Goal: Check status

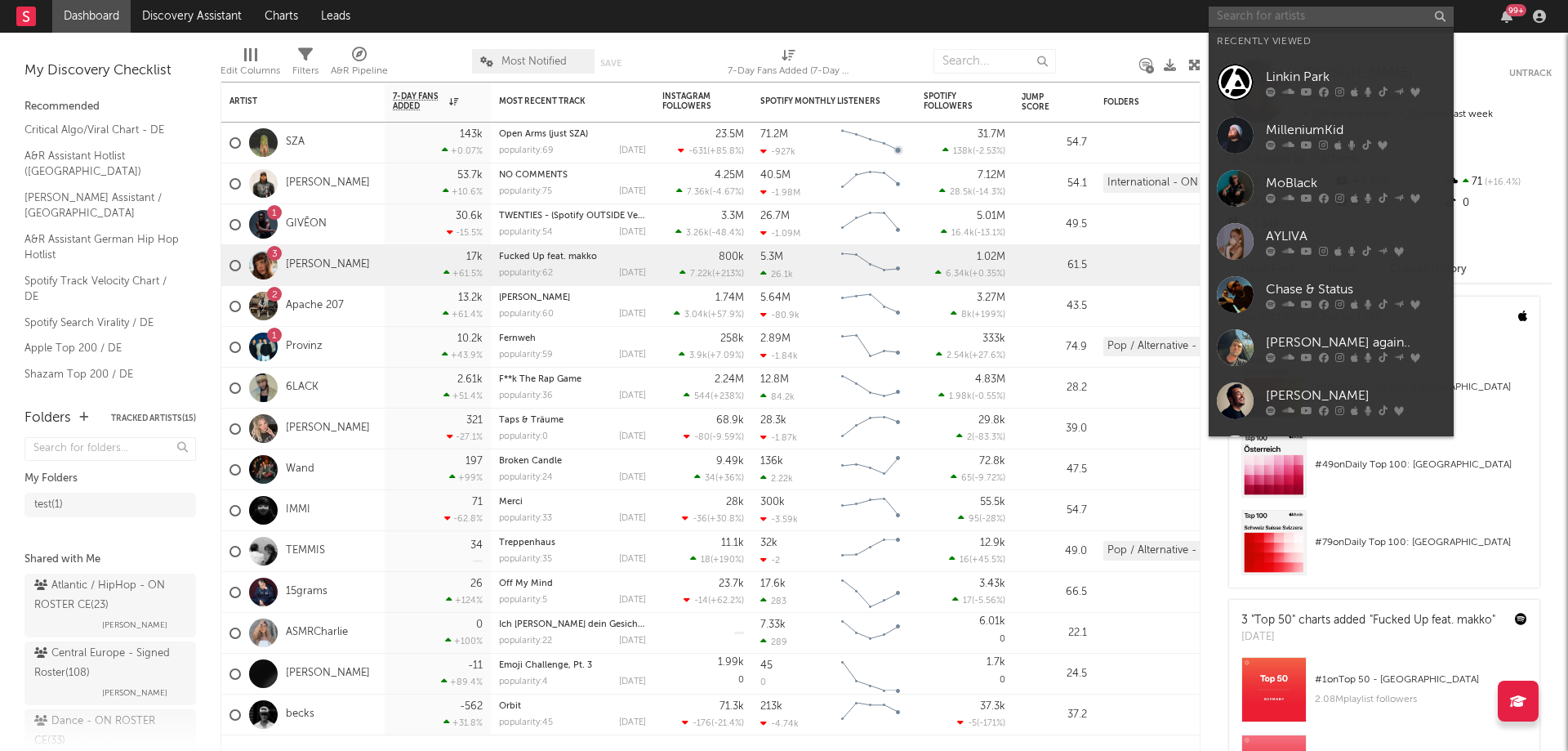
click at [1293, 18] on input "text" at bounding box center [1331, 17] width 245 height 21
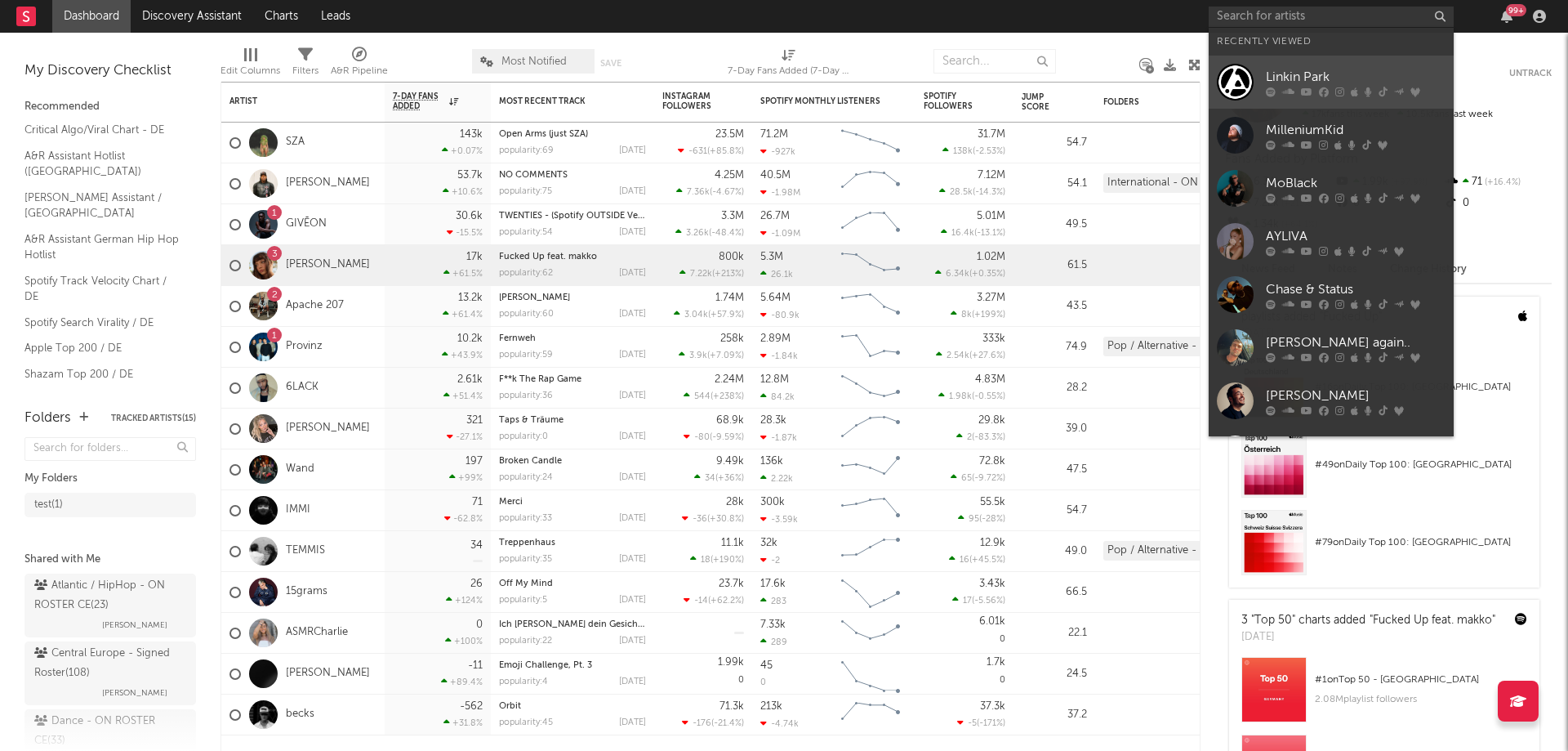
click at [1301, 82] on div "Linkin Park" at bounding box center [1356, 76] width 180 height 20
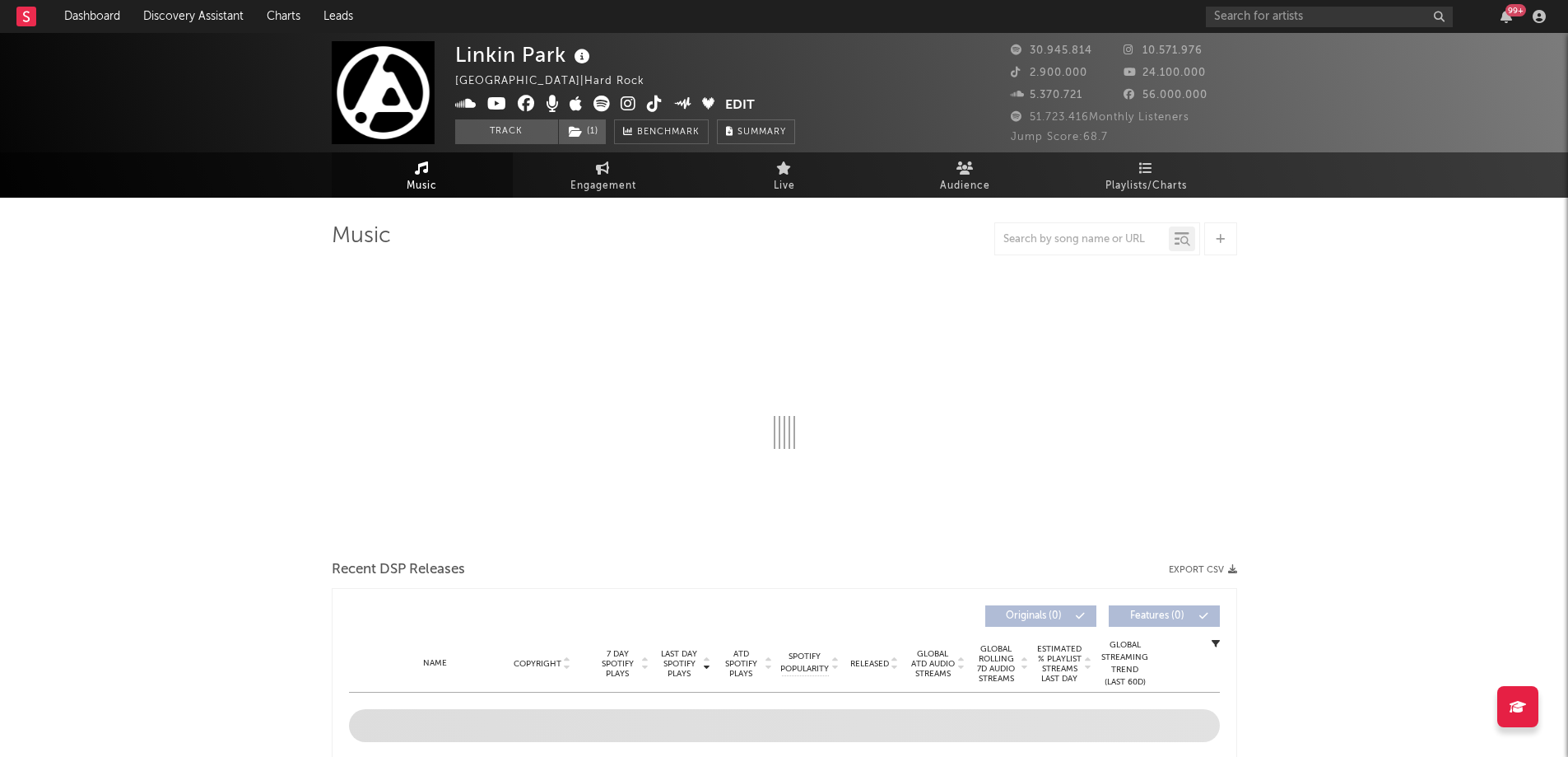
select select "6m"
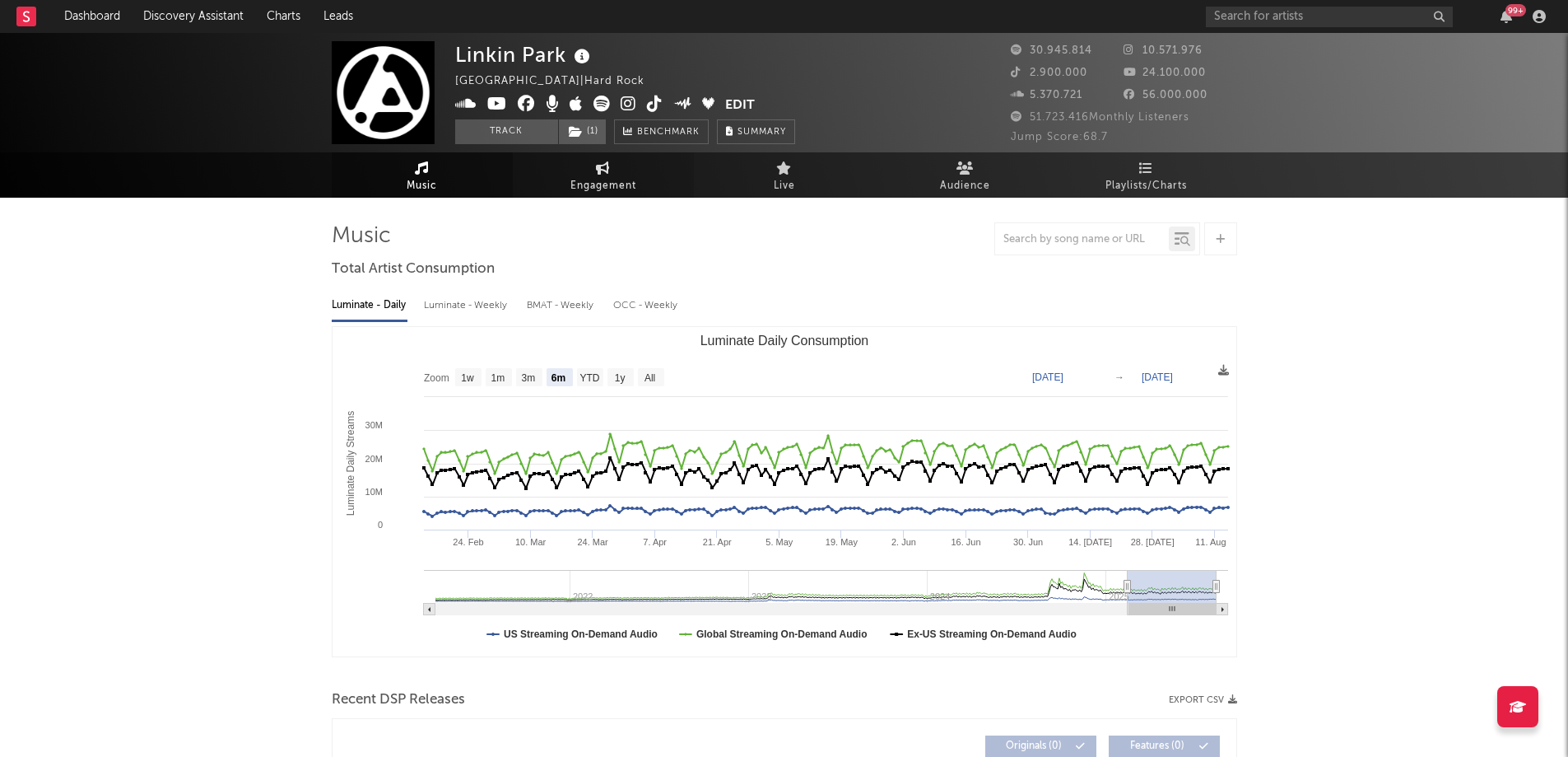
click at [610, 157] on link "Engagement" at bounding box center [604, 175] width 181 height 45
select select "1w"
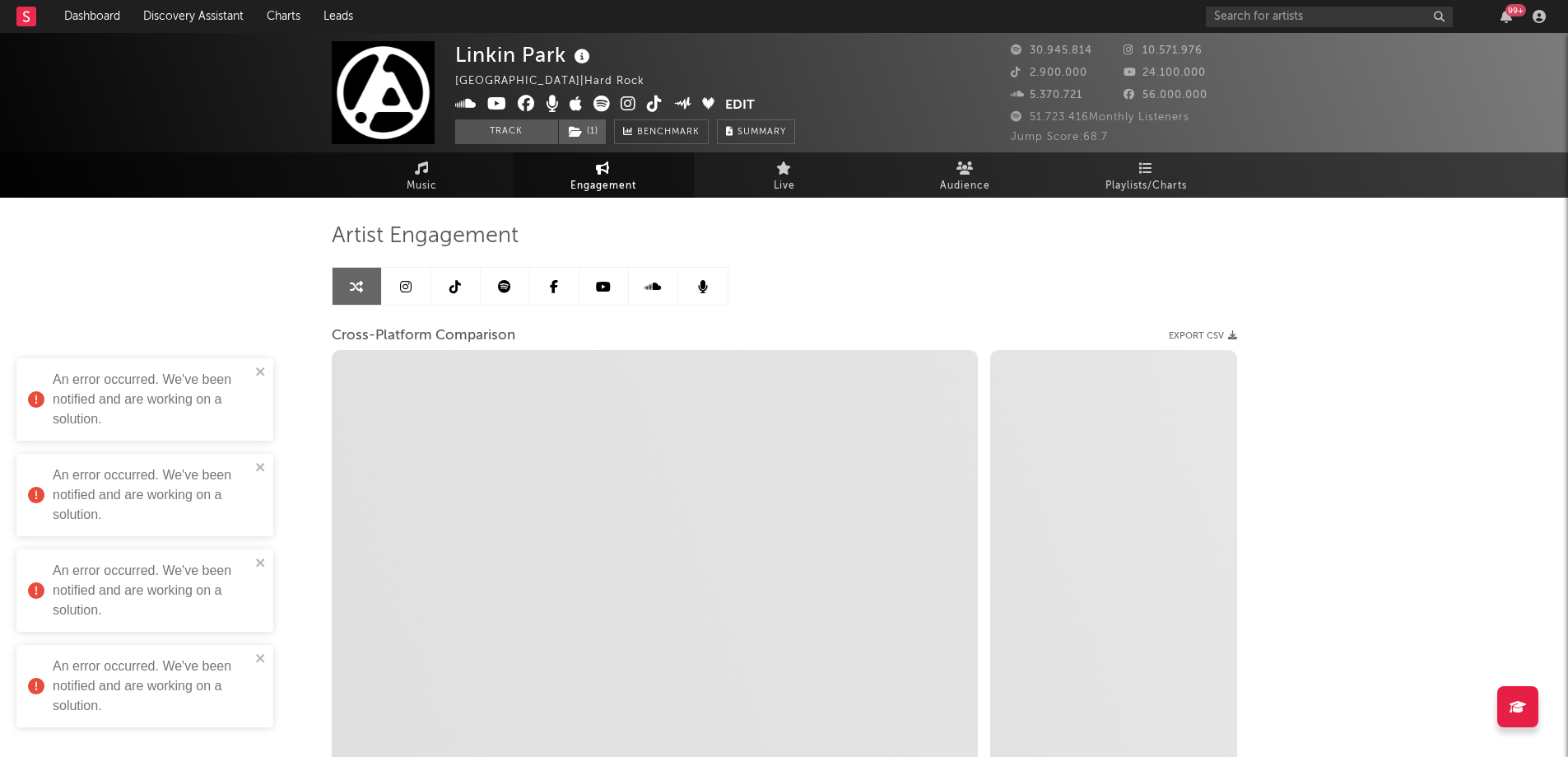
click at [896, 306] on div "Artist Engagement Cross-Platform Comparison Export CSV Zoom 1w 1m 3m 6m YTD 1y …" at bounding box center [784, 502] width 906 height 560
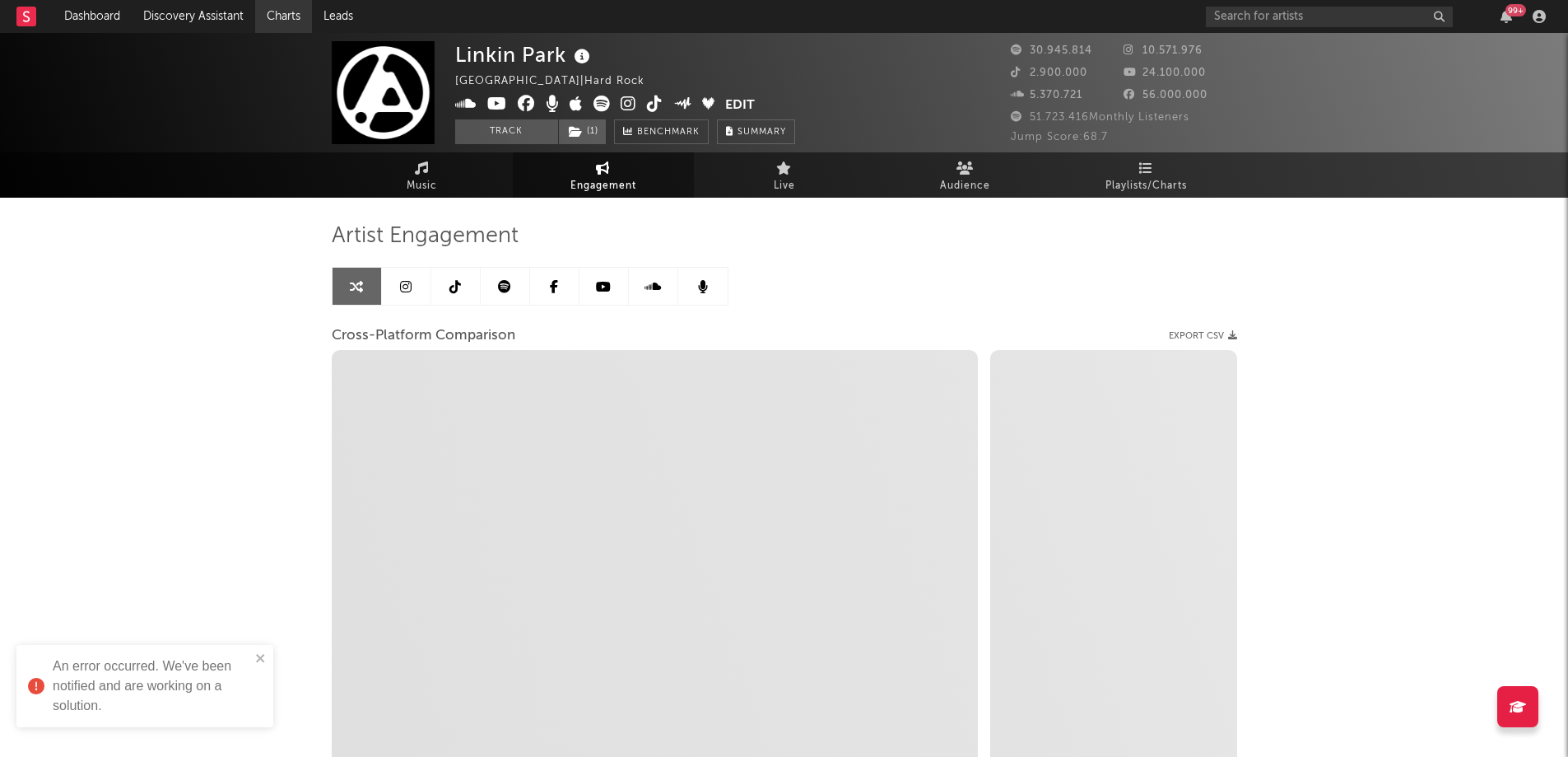
select select "1m"
